Goal: Navigation & Orientation: Find specific page/section

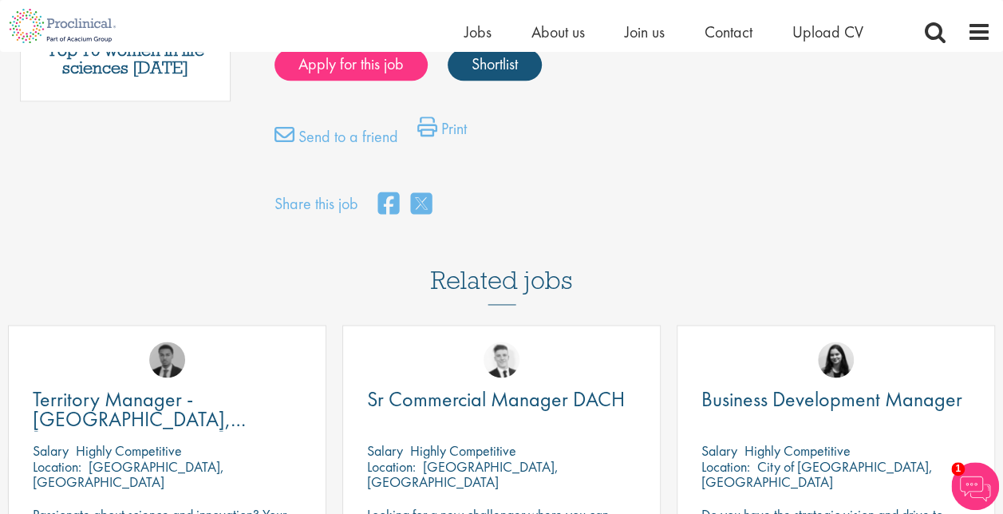
scroll to position [1197, 0]
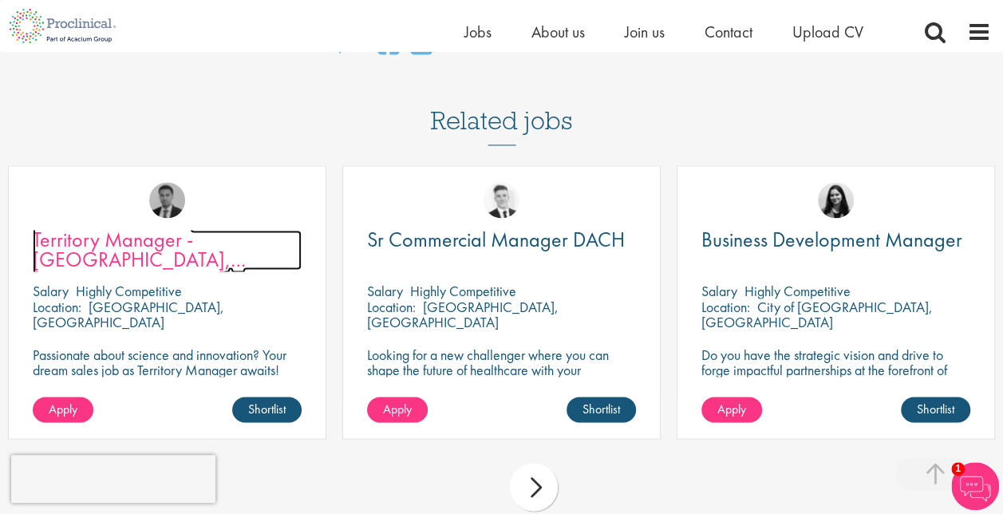
click at [93, 226] on span "Territory Manager - [GEOGRAPHIC_DATA], [GEOGRAPHIC_DATA]" at bounding box center [139, 259] width 213 height 67
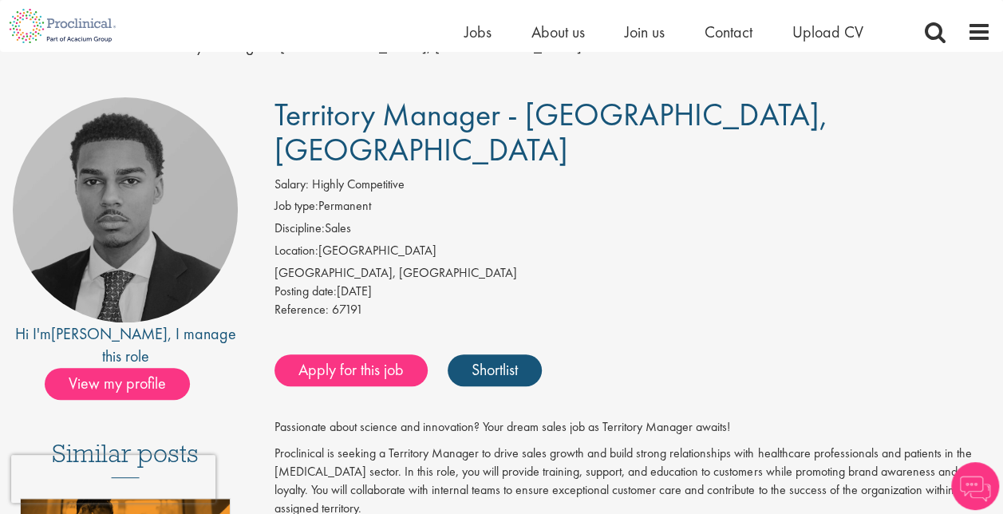
scroll to position [160, 0]
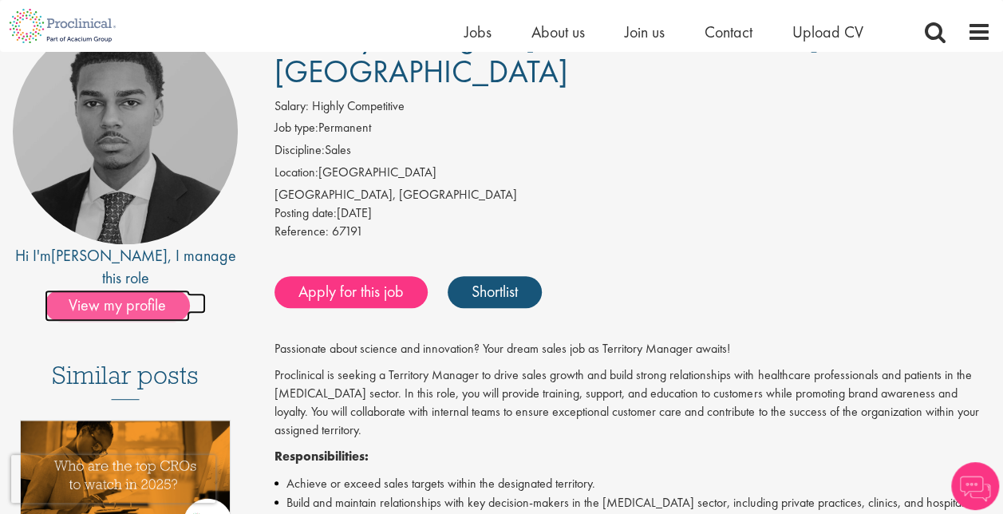
click at [99, 290] on span "View my profile" at bounding box center [117, 306] width 145 height 32
